Goal: Information Seeking & Learning: Find specific fact

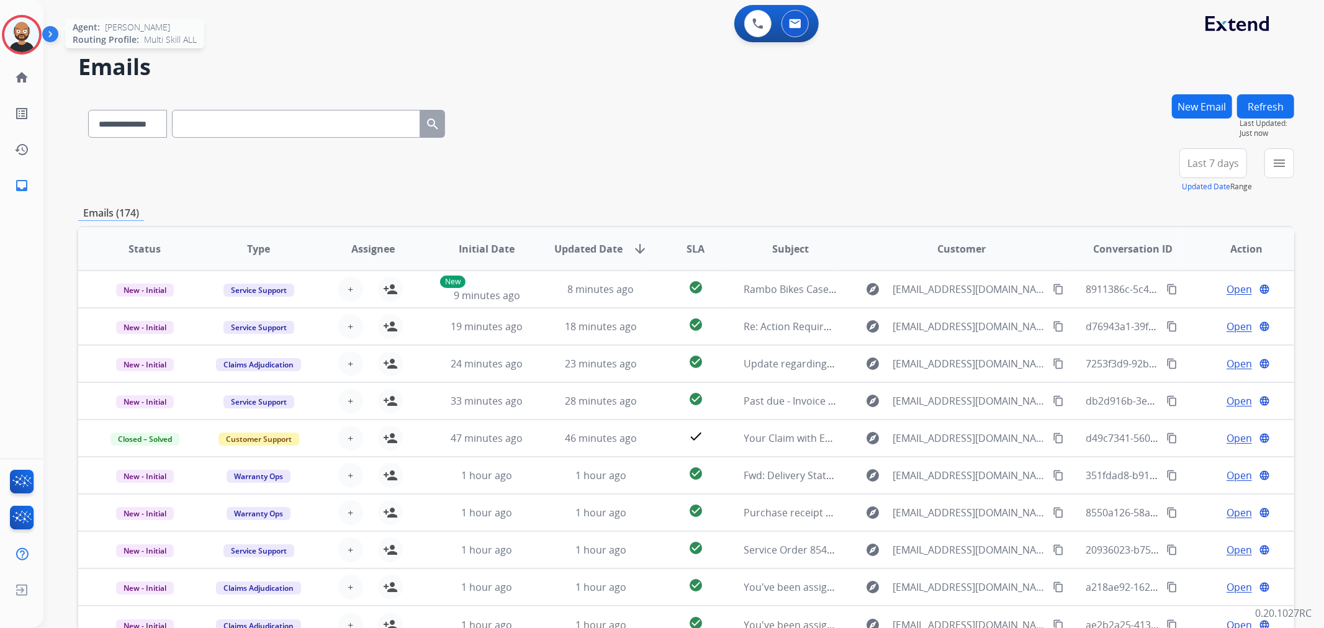
click at [19, 35] on img at bounding box center [21, 34] width 35 height 35
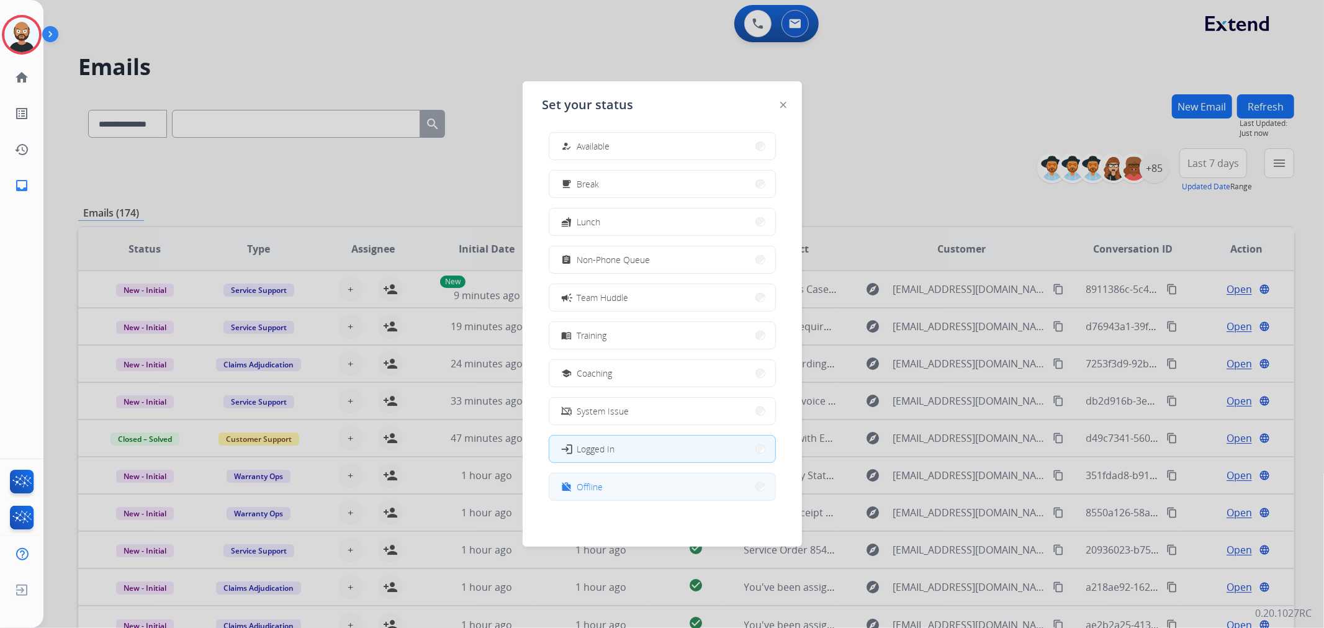
scroll to position [3, 0]
drag, startPoint x: 669, startPoint y: 489, endPoint x: 673, endPoint y: 471, distance: 19.1
click at [668, 489] on button "work_off Offline" at bounding box center [662, 486] width 226 height 27
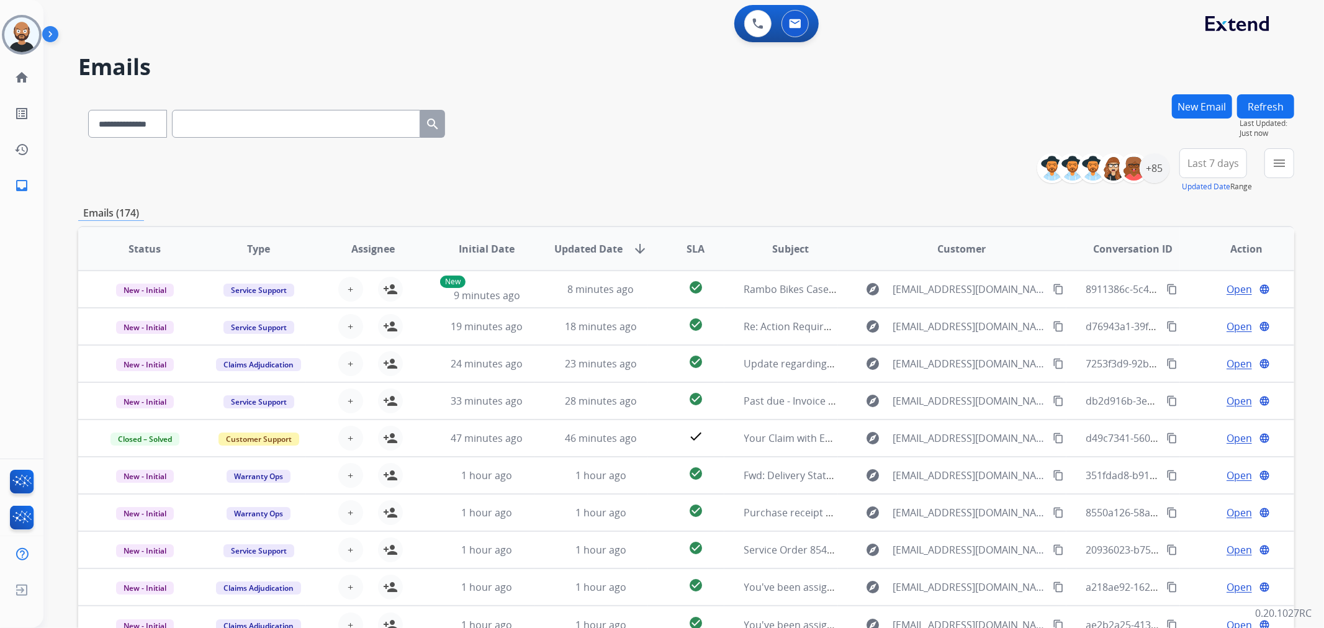
drag, startPoint x: 1100, startPoint y: 171, endPoint x: 971, endPoint y: 158, distance: 129.8
click at [971, 158] on div "**********" at bounding box center [686, 170] width 1216 height 45
drag, startPoint x: 600, startPoint y: 283, endPoint x: 603, endPoint y: 149, distance: 134.1
click at [603, 149] on div "**********" at bounding box center [686, 170] width 1216 height 45
click at [238, 122] on input "text" at bounding box center [296, 124] width 248 height 28
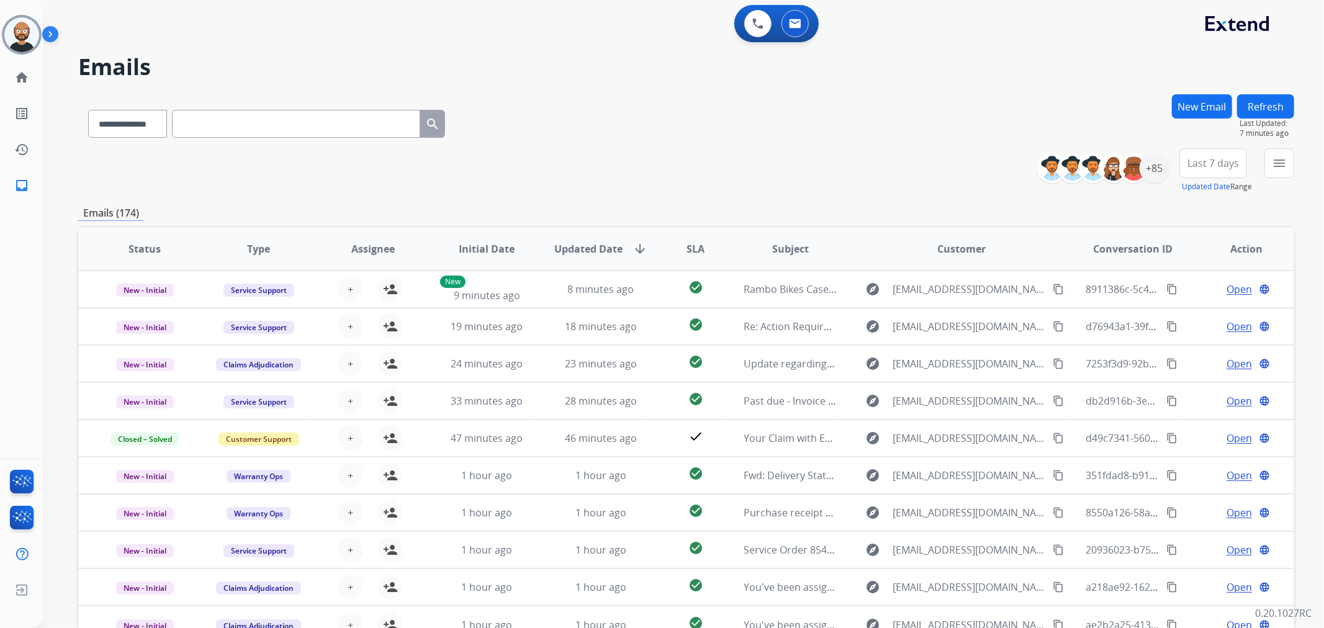
paste input "**********"
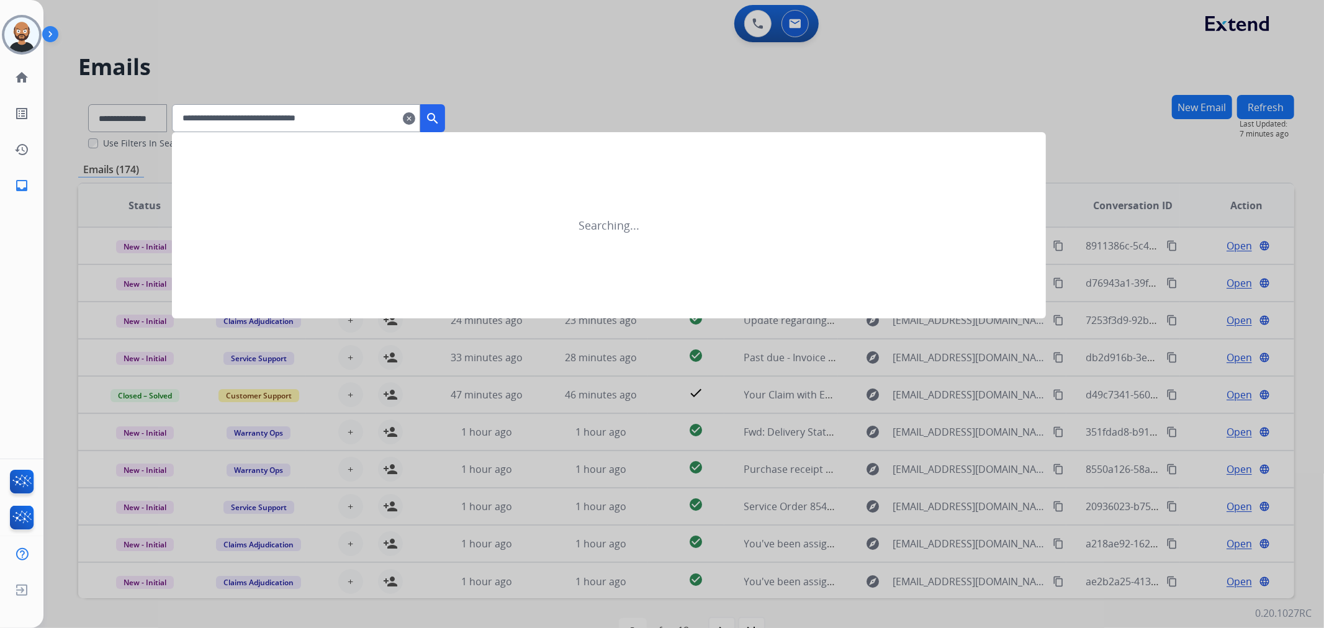
type input "**********"
click at [440, 112] on mat-icon "search" at bounding box center [432, 118] width 15 height 15
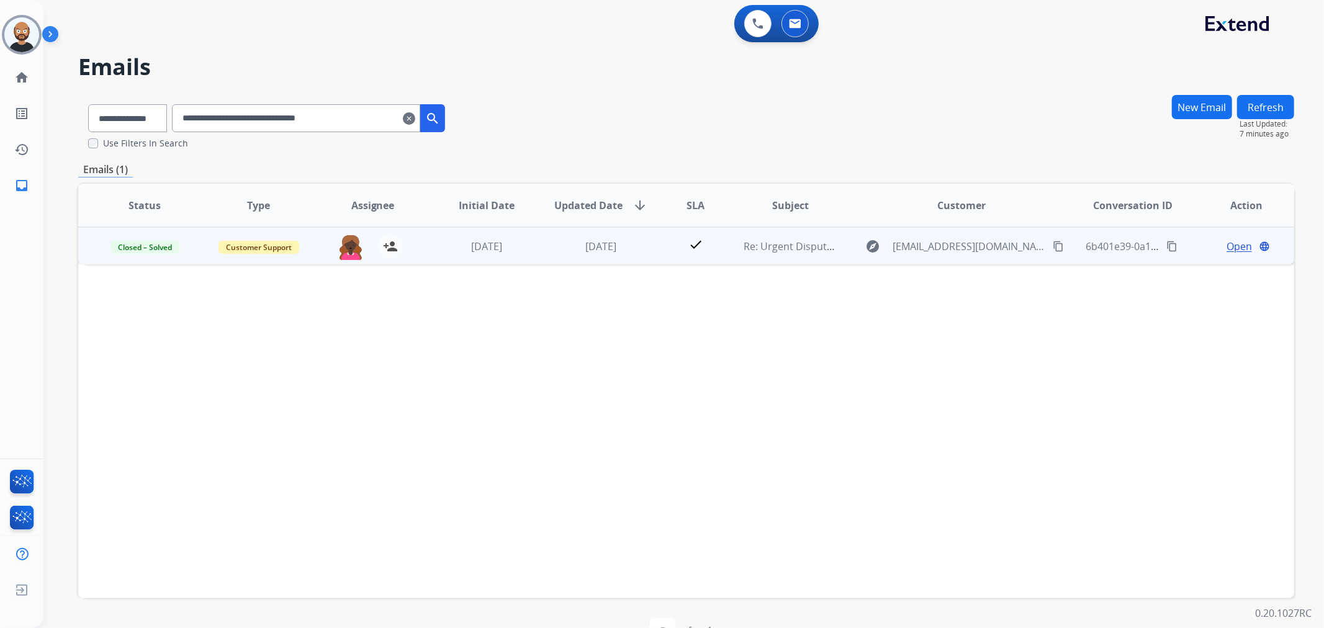
click at [1232, 245] on span "Open" at bounding box center [1239, 246] width 25 height 15
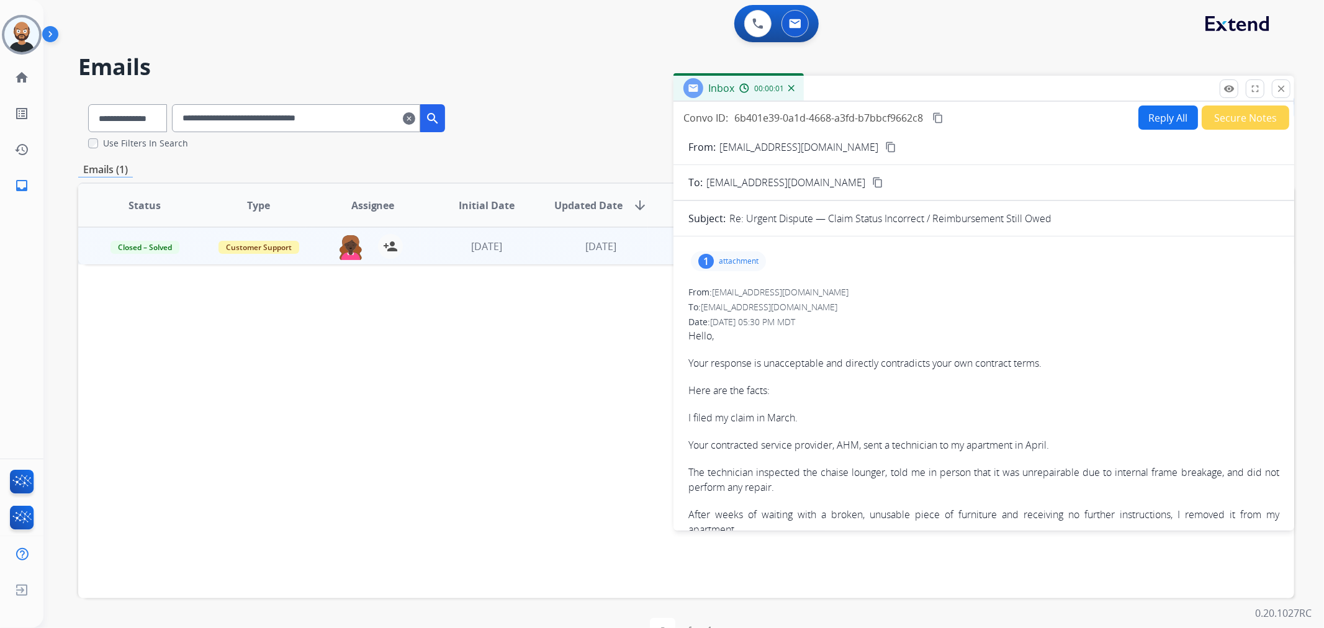
click at [1230, 110] on button "Secure Notes" at bounding box center [1246, 118] width 88 height 24
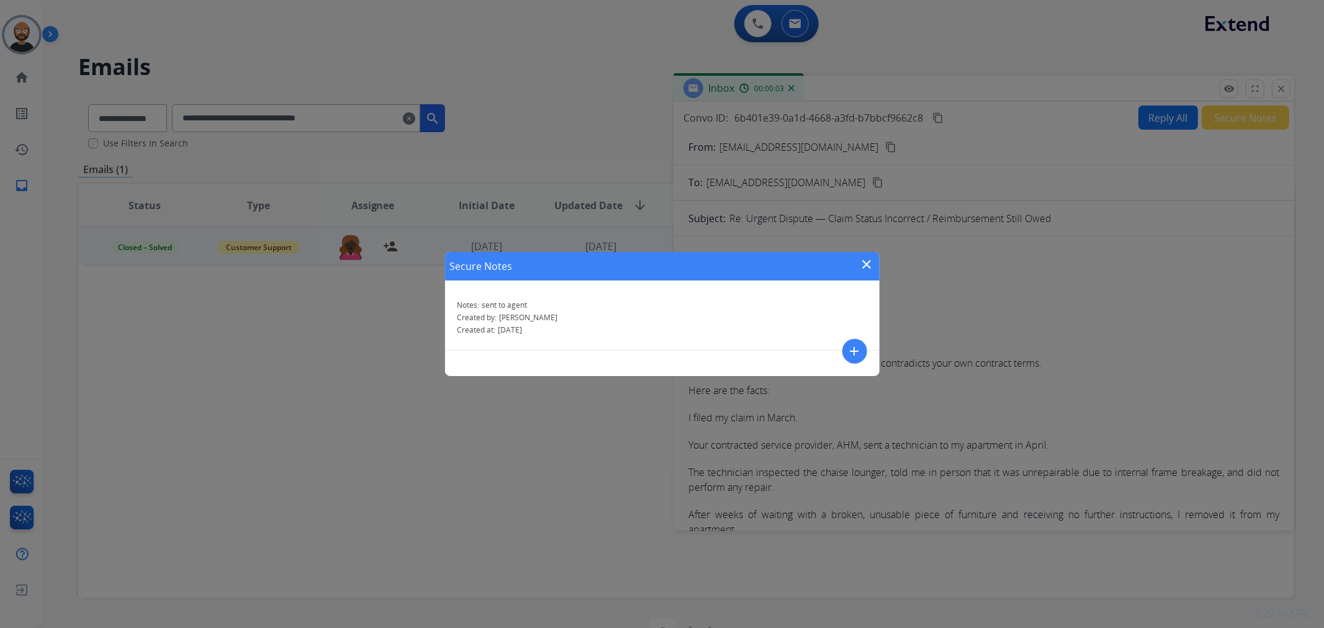
drag, startPoint x: 863, startPoint y: 261, endPoint x: 844, endPoint y: 259, distance: 18.7
click at [844, 259] on div "Secure Notes close" at bounding box center [662, 266] width 435 height 29
click at [867, 262] on mat-icon "close" at bounding box center [867, 264] width 15 height 15
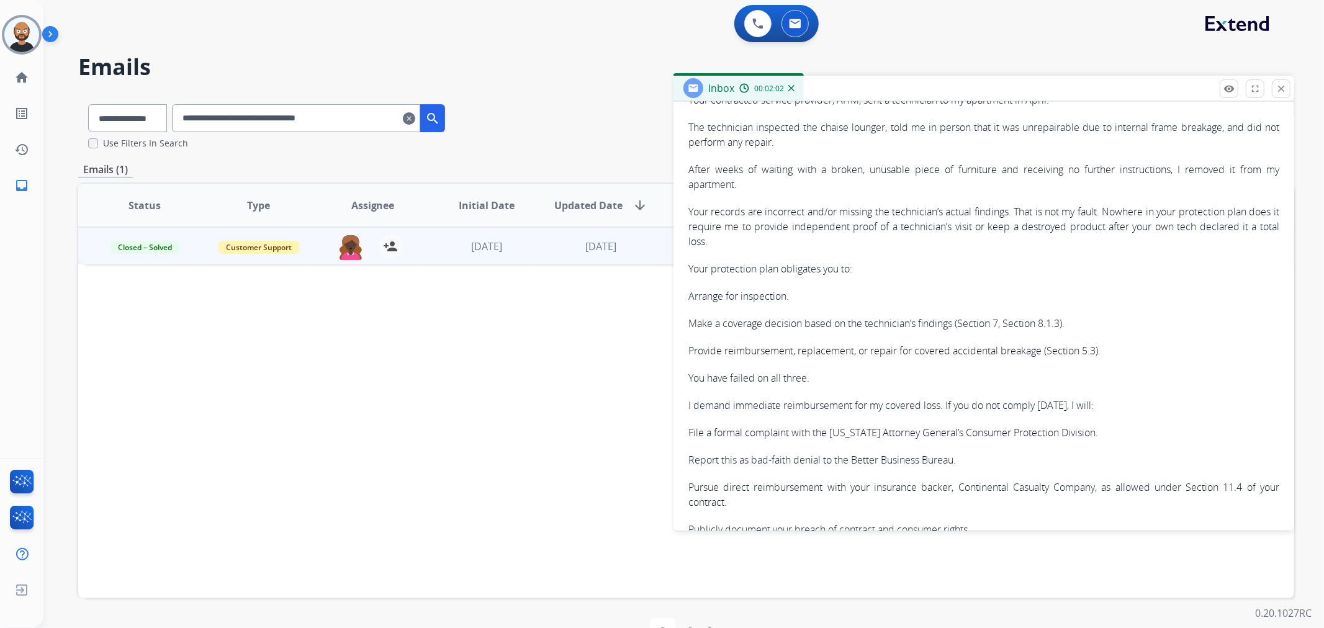
scroll to position [0, 0]
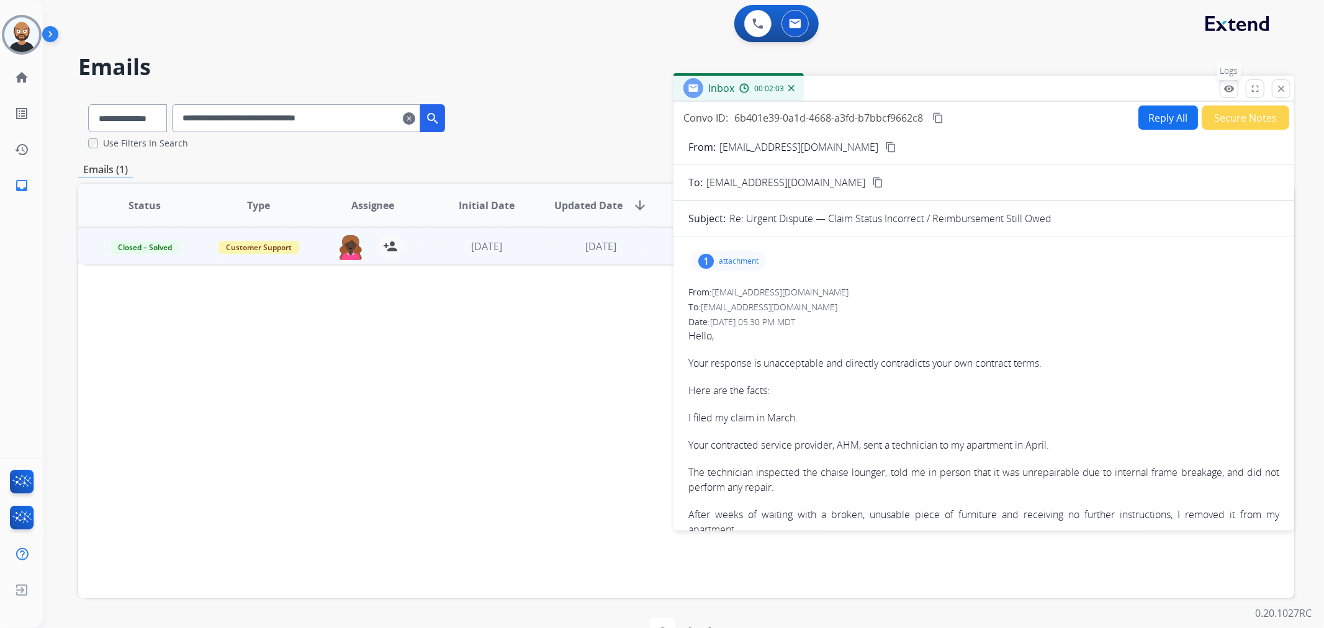
click at [1234, 85] on button "remove_red_eye Logs" at bounding box center [1229, 88] width 19 height 19
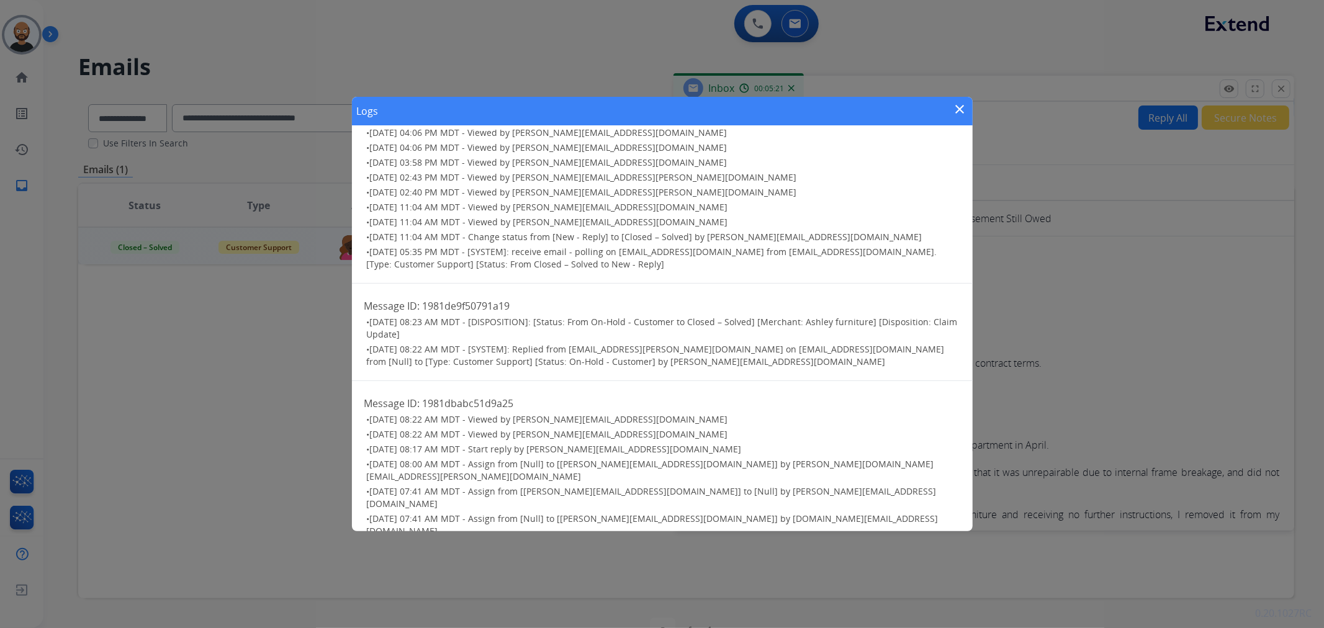
scroll to position [194, 0]
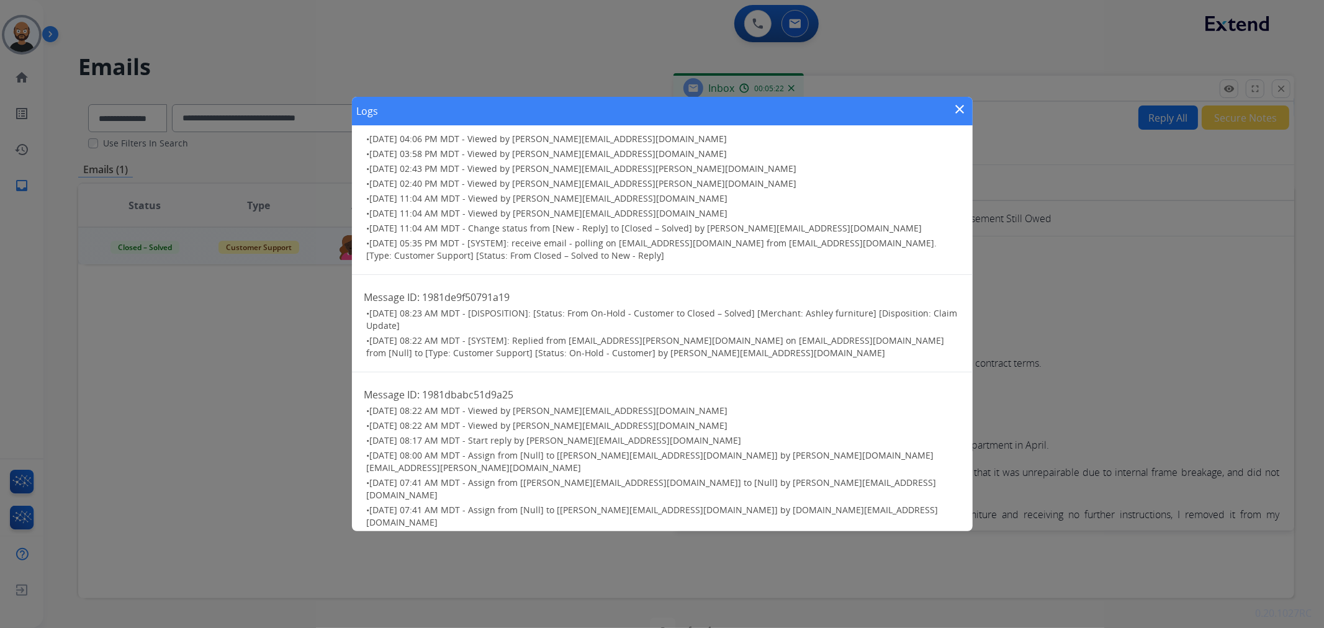
click at [960, 107] on mat-icon "close" at bounding box center [960, 109] width 15 height 15
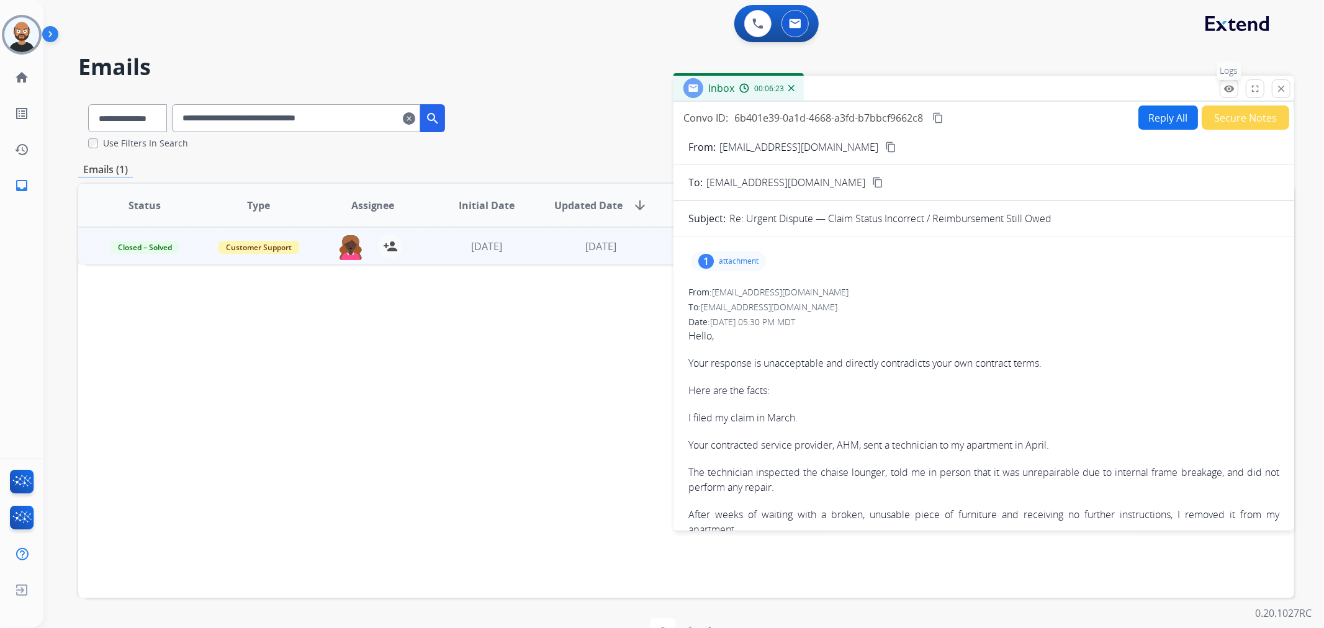
click at [1237, 94] on button "remove_red_eye Logs" at bounding box center [1229, 88] width 19 height 19
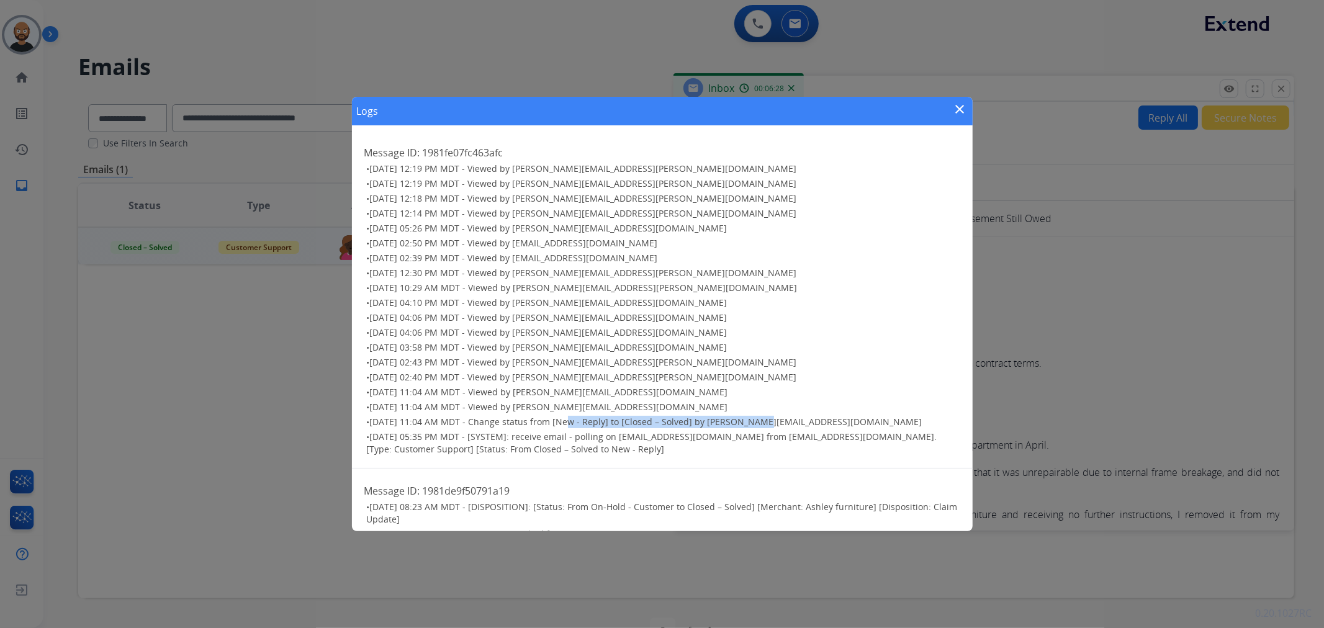
drag, startPoint x: 560, startPoint y: 420, endPoint x: 749, endPoint y: 418, distance: 189.4
click at [749, 418] on span "07/19/2025 - 11:04 AM MDT - Change status from [New - Reply] to [Closed – Solve…" at bounding box center [646, 422] width 553 height 12
click at [559, 422] on span "07/19/2025 - 11:04 AM MDT - Change status from [New - Reply] to [Closed – Solve…" at bounding box center [646, 422] width 553 height 12
click at [965, 109] on mat-icon "close" at bounding box center [960, 109] width 15 height 15
